Goal: Transaction & Acquisition: Register for event/course

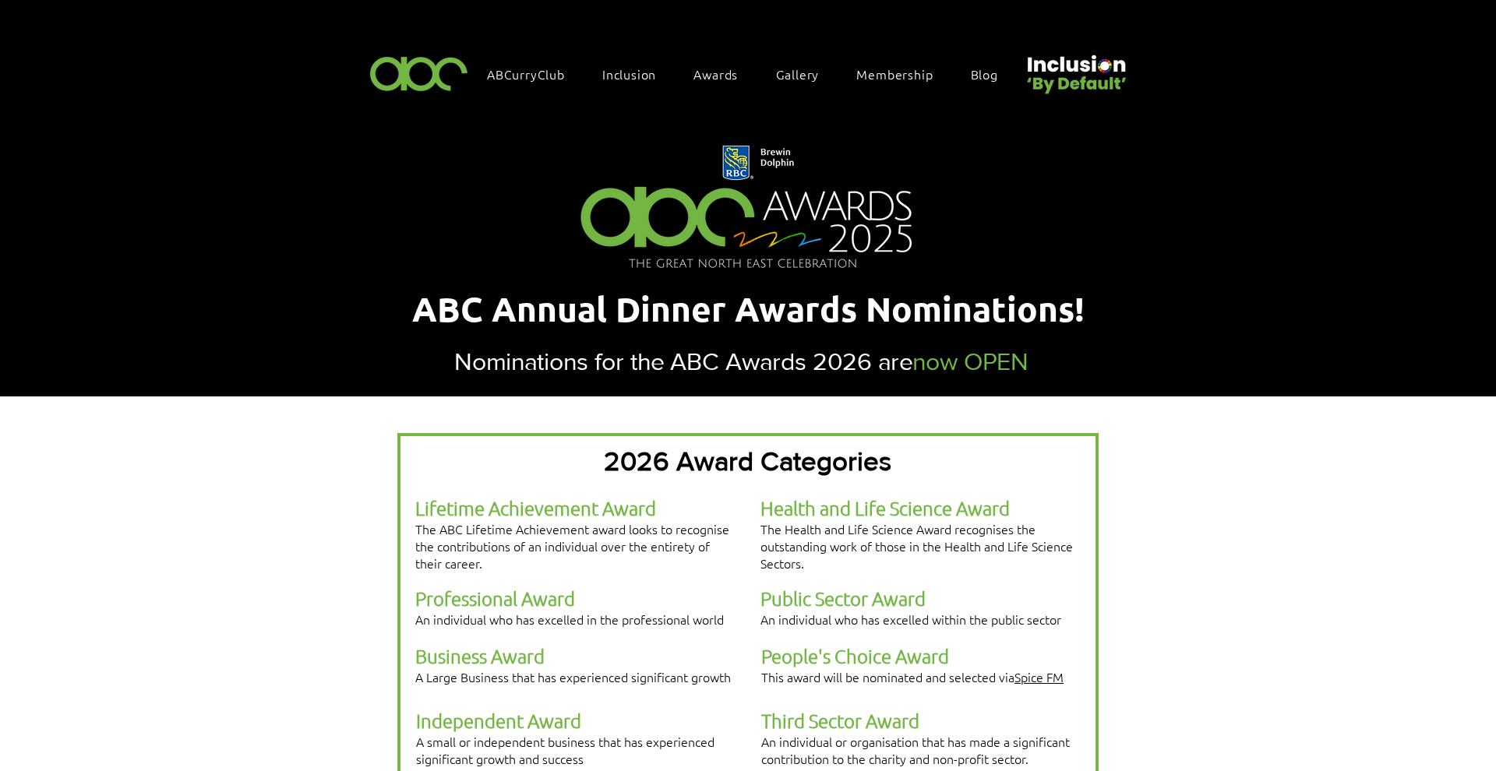
click at [703, 78] on span "Awards" at bounding box center [715, 73] width 44 height 17
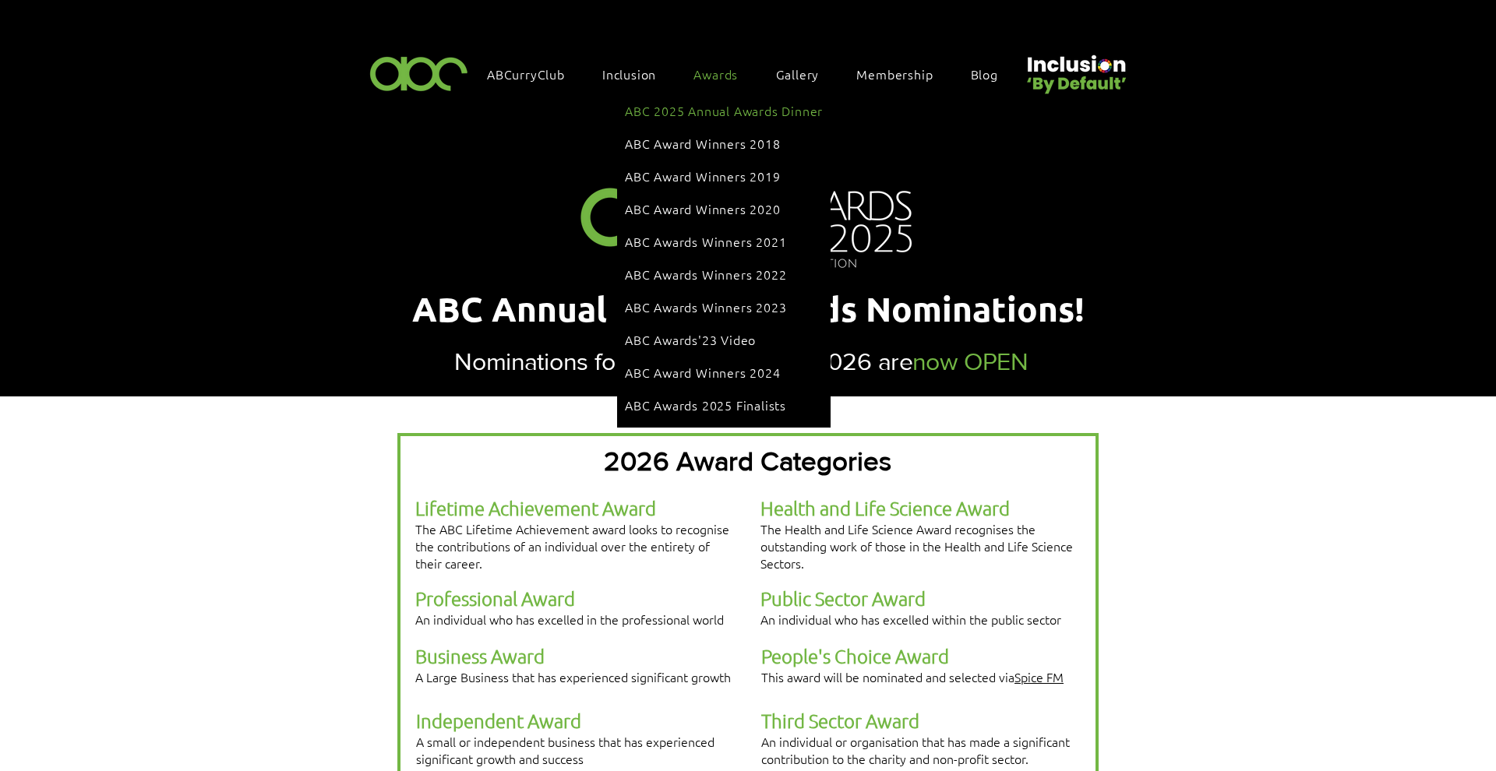
click at [732, 112] on span "ABC 2025 Annual Awards Dinner" at bounding box center [724, 110] width 198 height 17
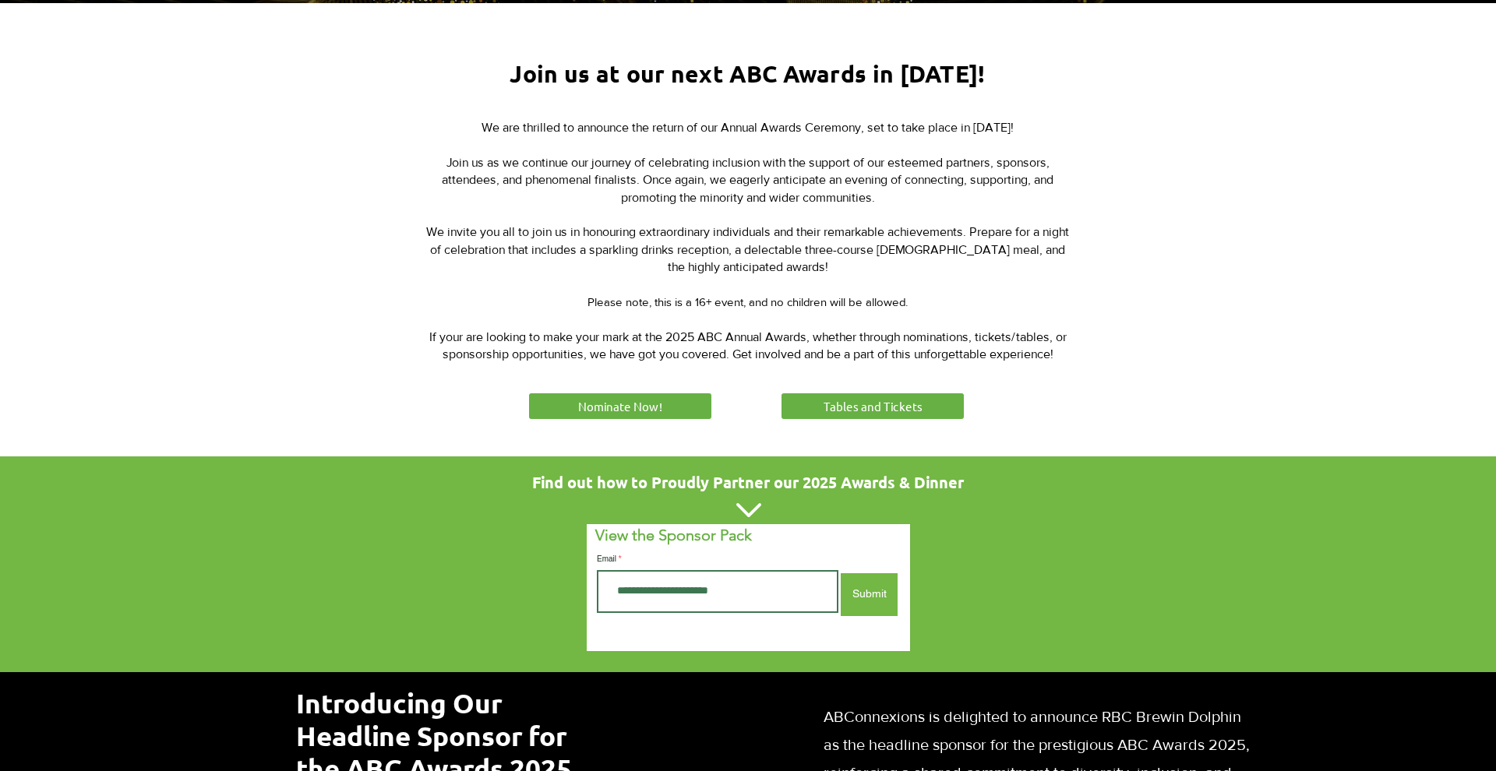
scroll to position [577, 0]
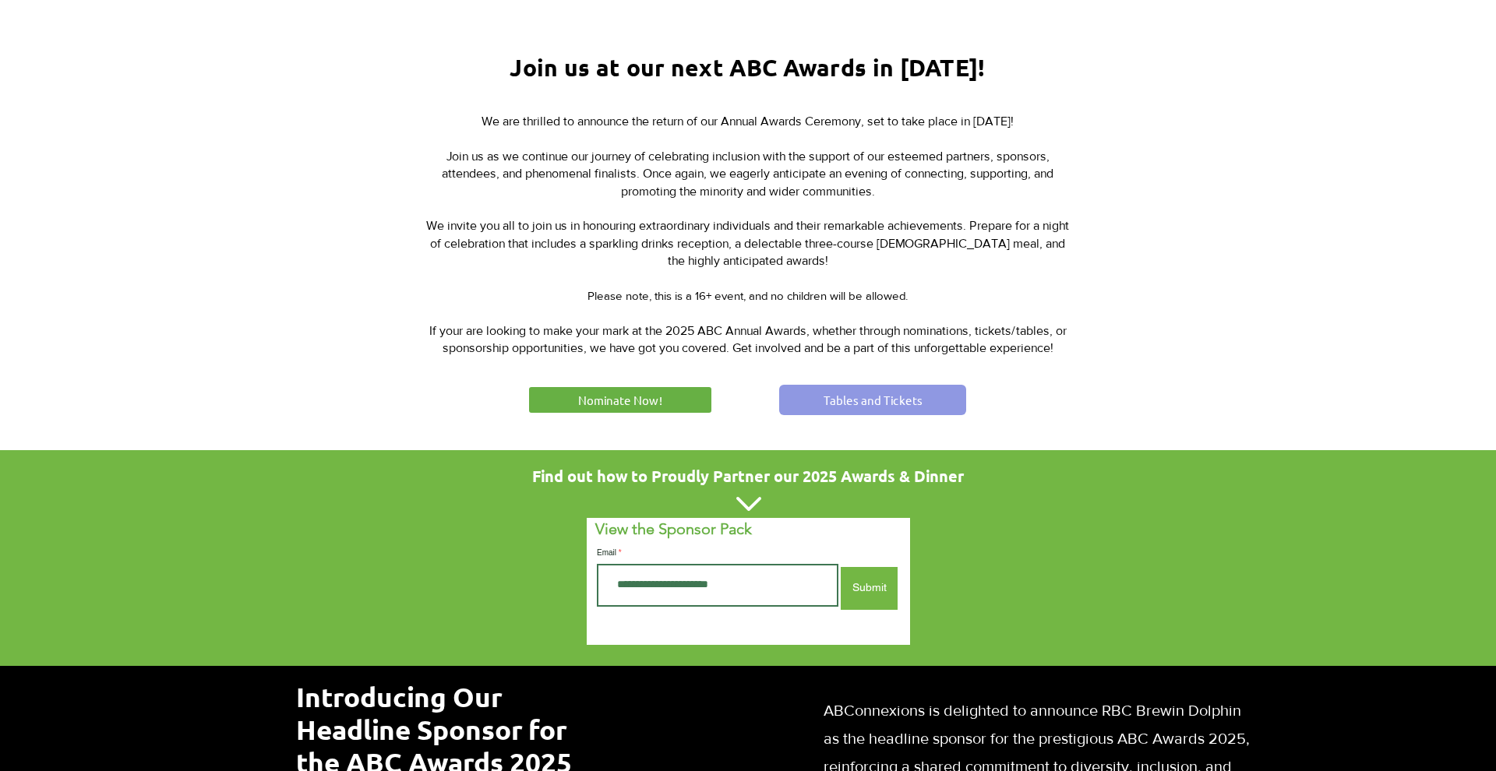
click at [864, 400] on span "Tables and Tickets" at bounding box center [873, 400] width 99 height 16
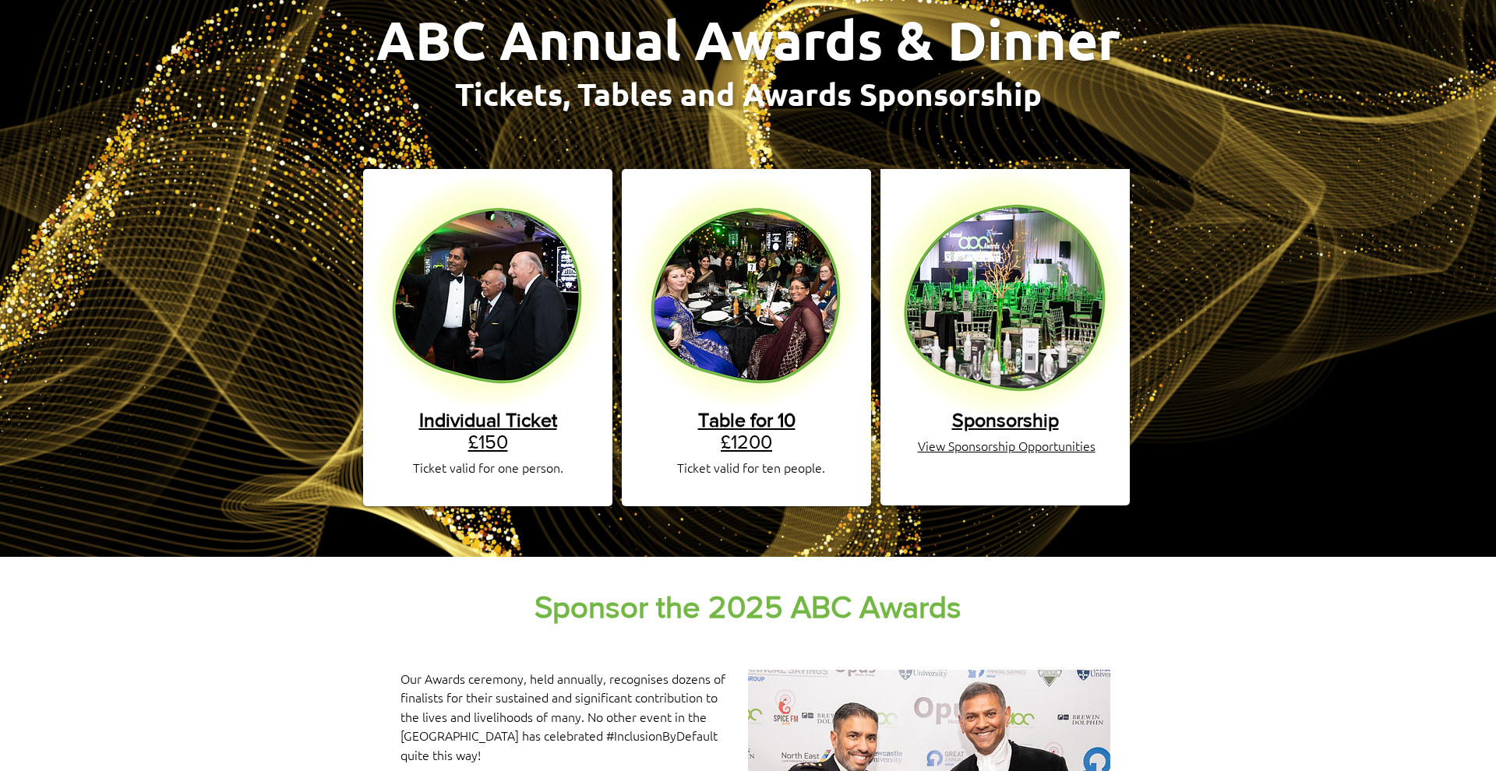
scroll to position [173, 0]
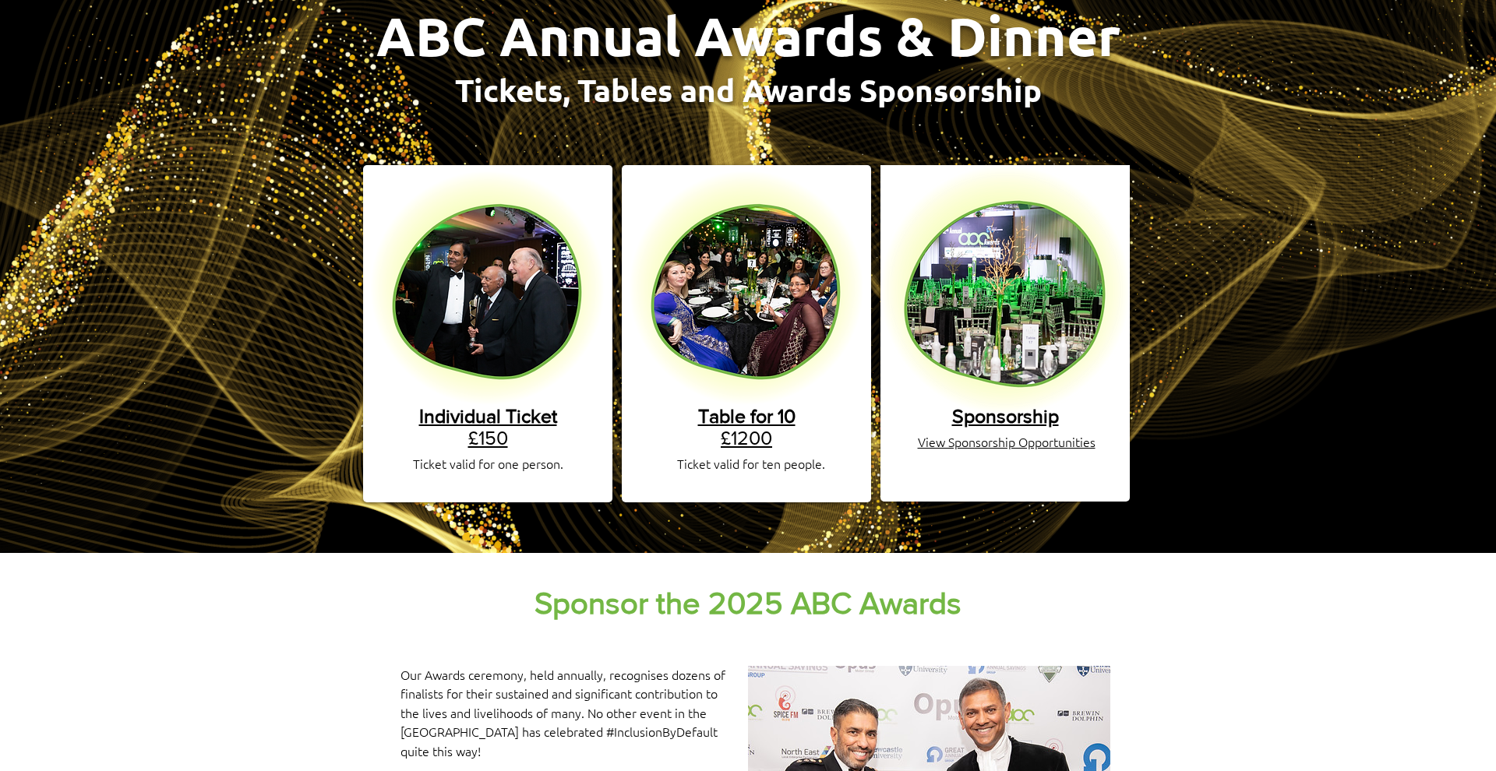
click at [979, 405] on span "Sponsorship" at bounding box center [1005, 416] width 107 height 22
